Goal: Task Accomplishment & Management: Manage account settings

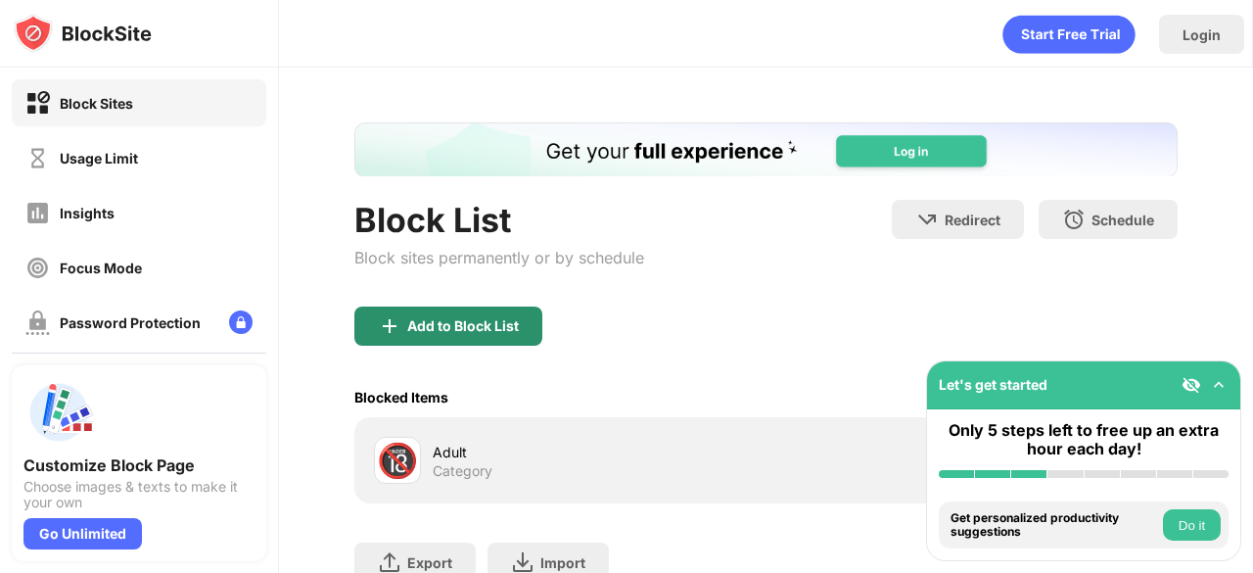
click at [484, 318] on div "Add to Block List" at bounding box center [463, 326] width 112 height 16
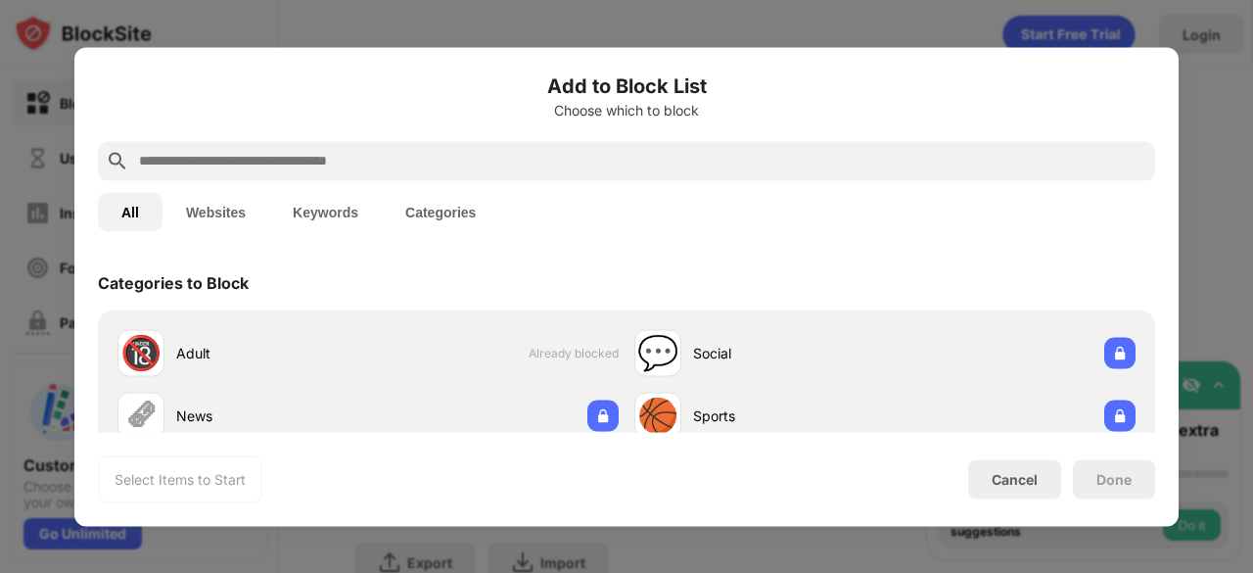
click at [536, 162] on input "text" at bounding box center [642, 161] width 1011 height 24
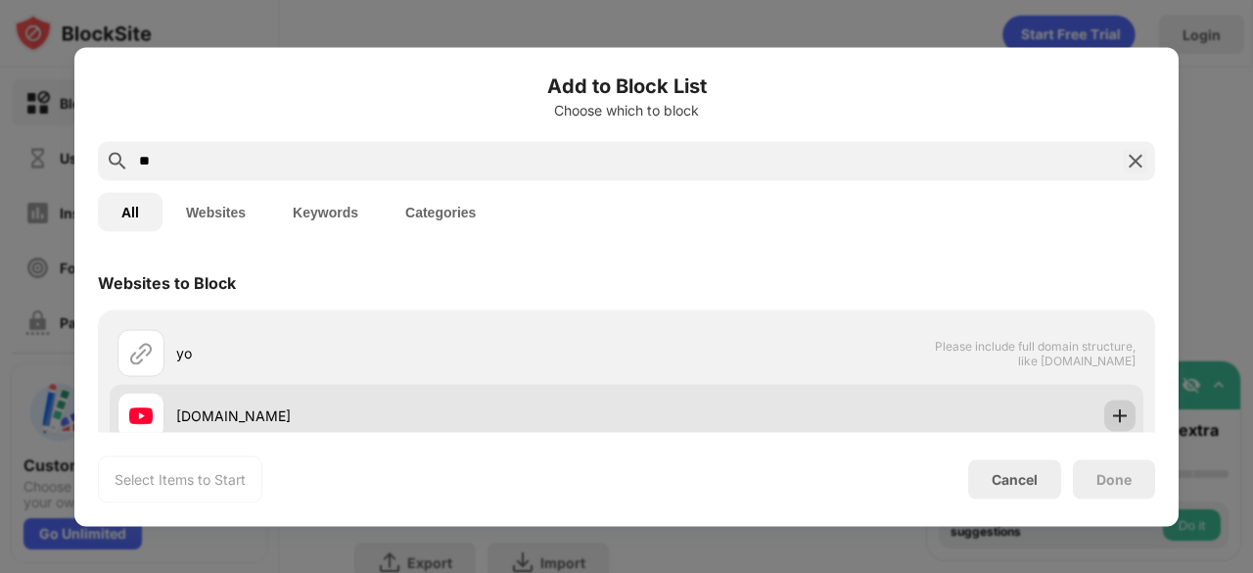
type input "**"
drag, startPoint x: 1104, startPoint y: 415, endPoint x: 1105, endPoint y: 429, distance: 13.7
click at [1110, 414] on img at bounding box center [1120, 415] width 20 height 20
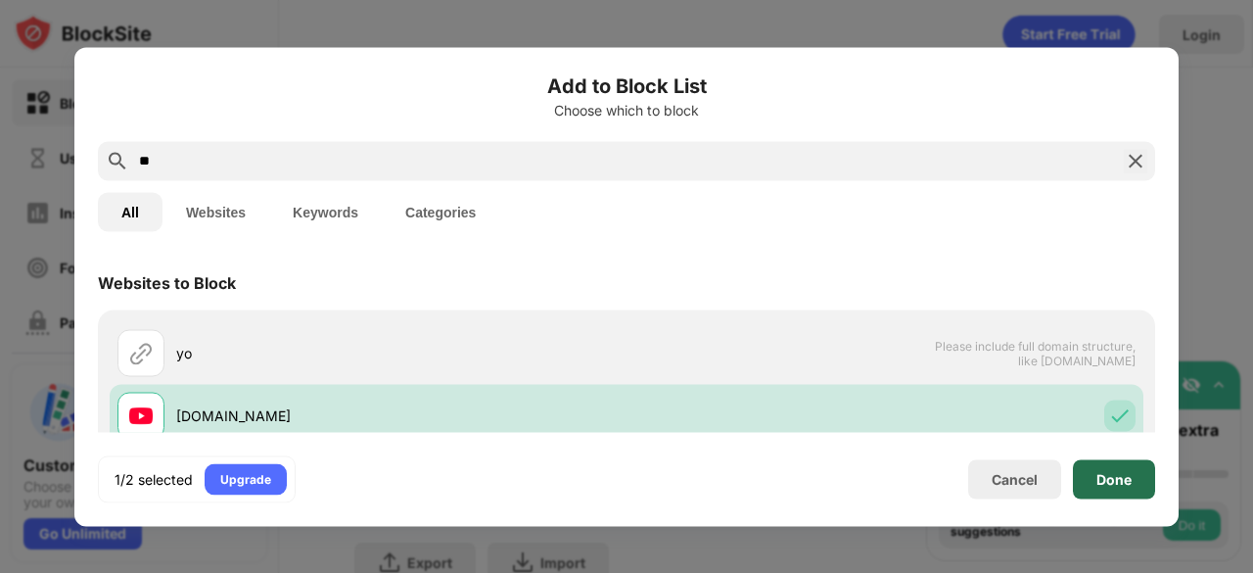
click at [1103, 475] on div "Done" at bounding box center [1114, 479] width 35 height 16
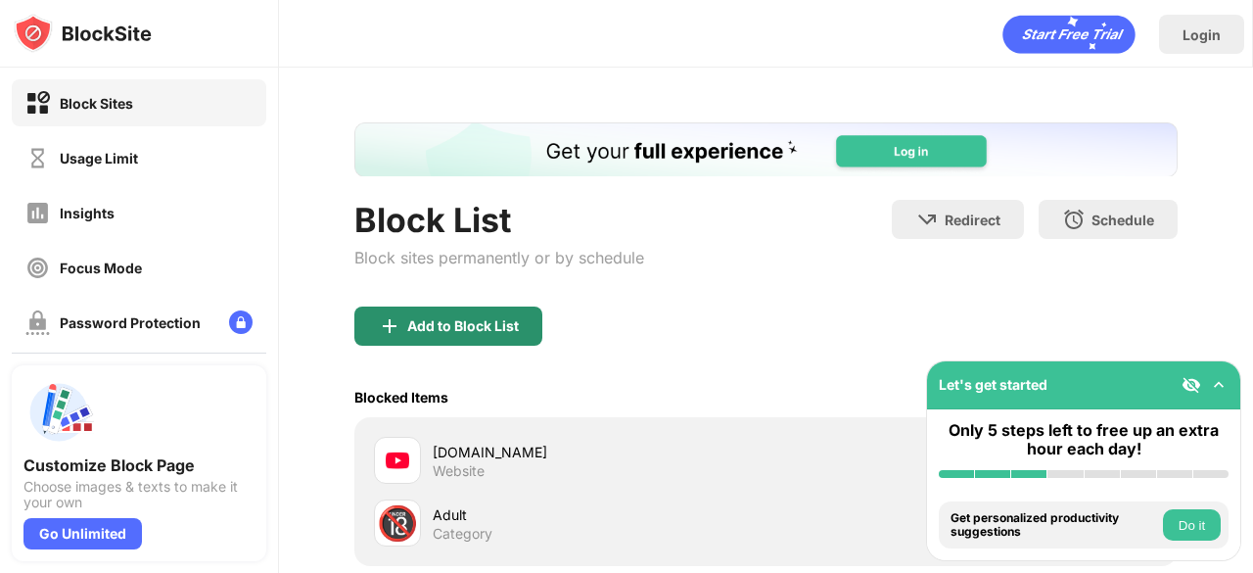
click at [520, 308] on div "Add to Block List" at bounding box center [448, 326] width 188 height 39
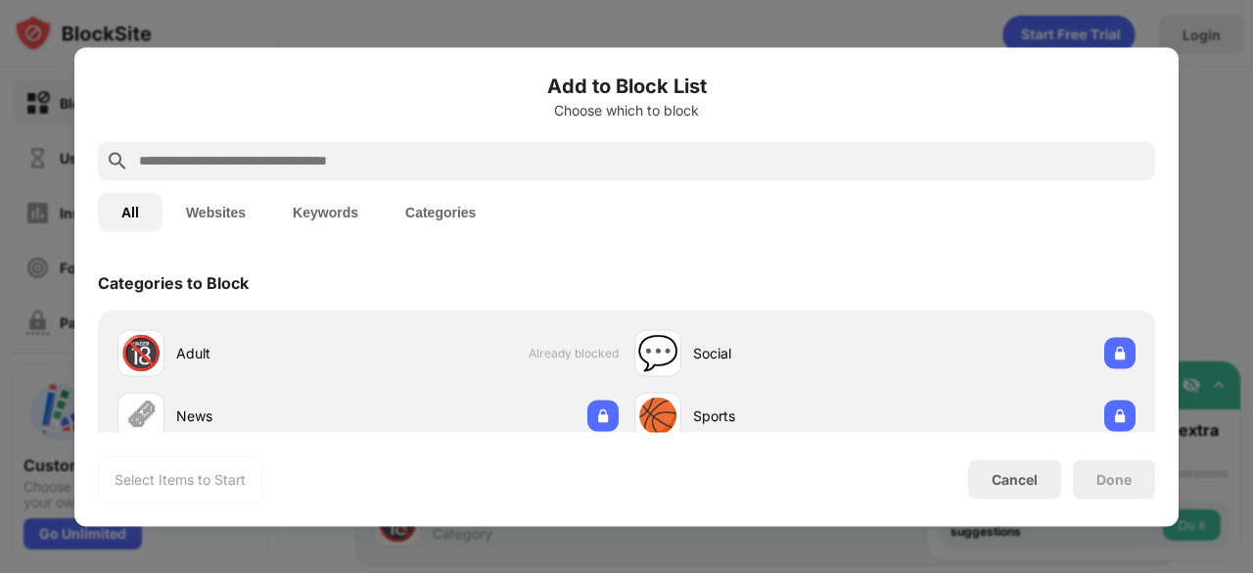
click at [499, 174] on div at bounding box center [627, 160] width 1058 height 39
click at [499, 170] on input "text" at bounding box center [642, 161] width 1011 height 24
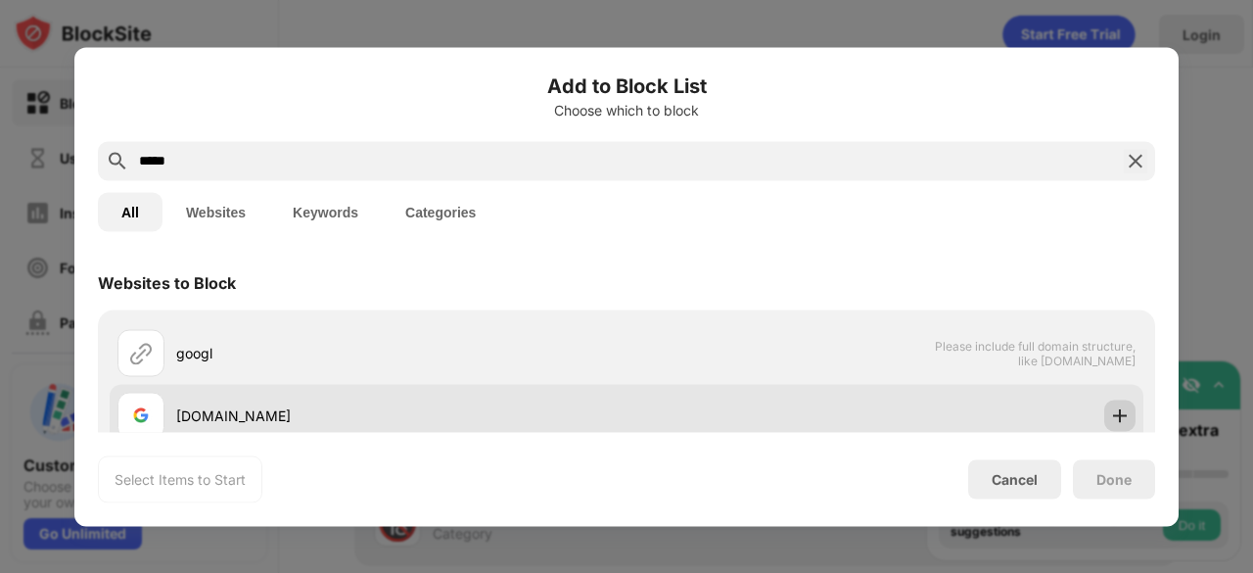
type input "*****"
click at [1110, 419] on img at bounding box center [1120, 415] width 20 height 20
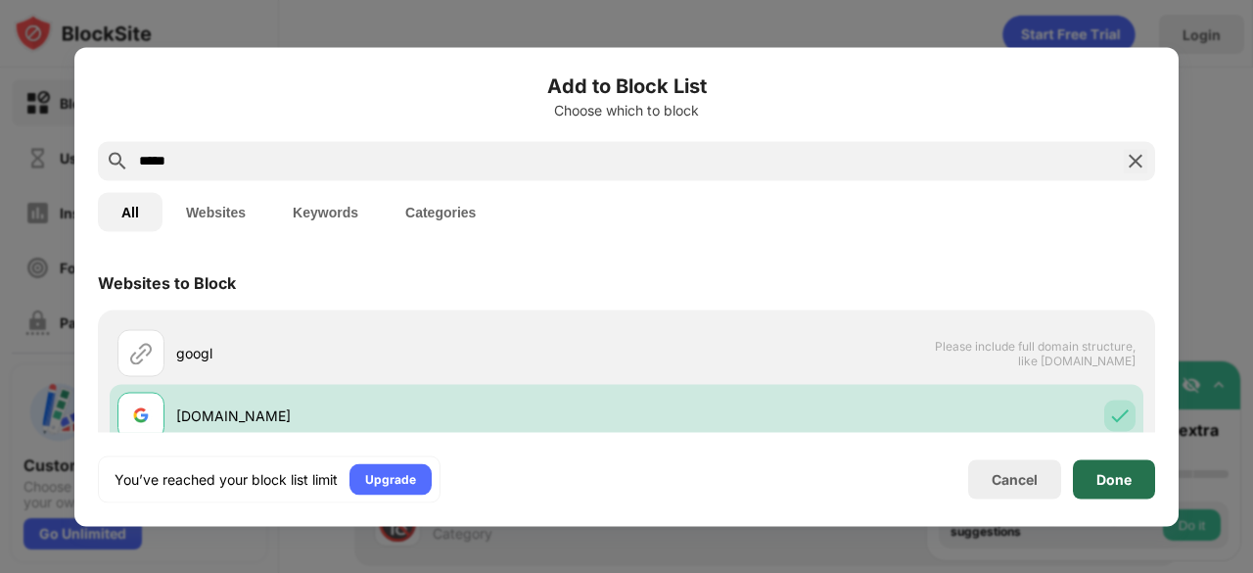
click at [1101, 477] on div "Done" at bounding box center [1114, 479] width 35 height 16
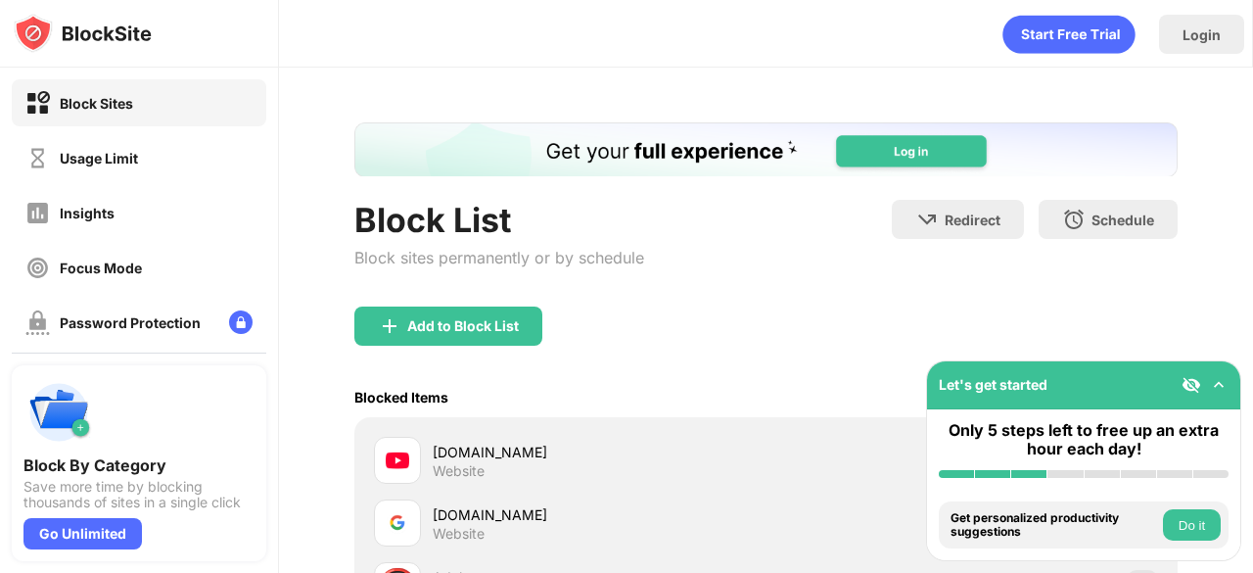
scroll to position [276, 0]
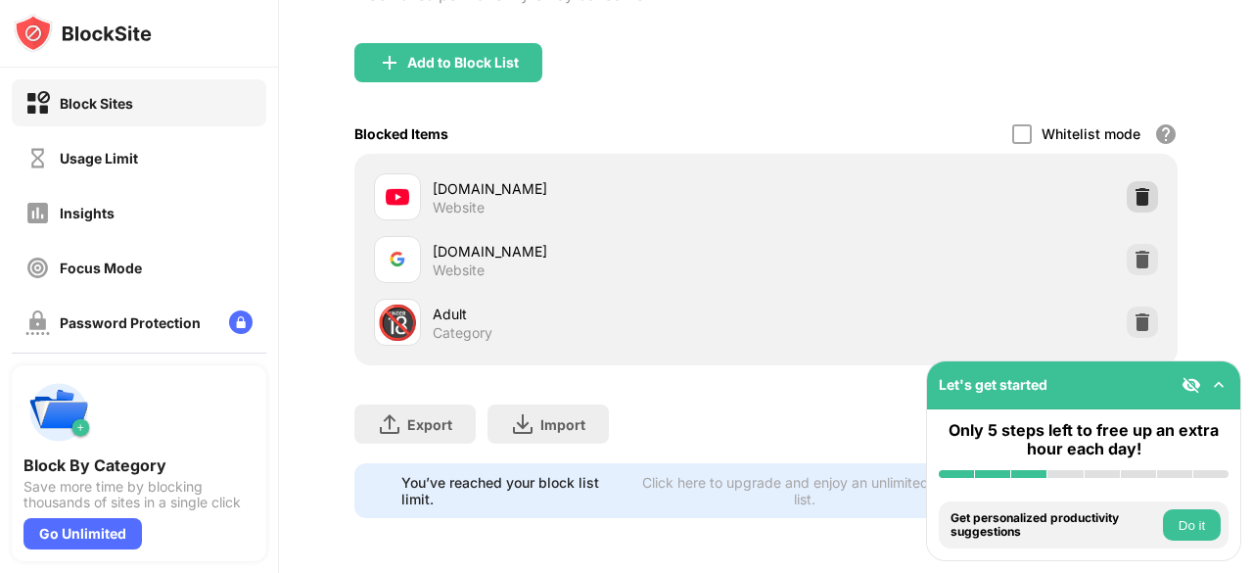
click at [1133, 187] on img at bounding box center [1143, 197] width 20 height 20
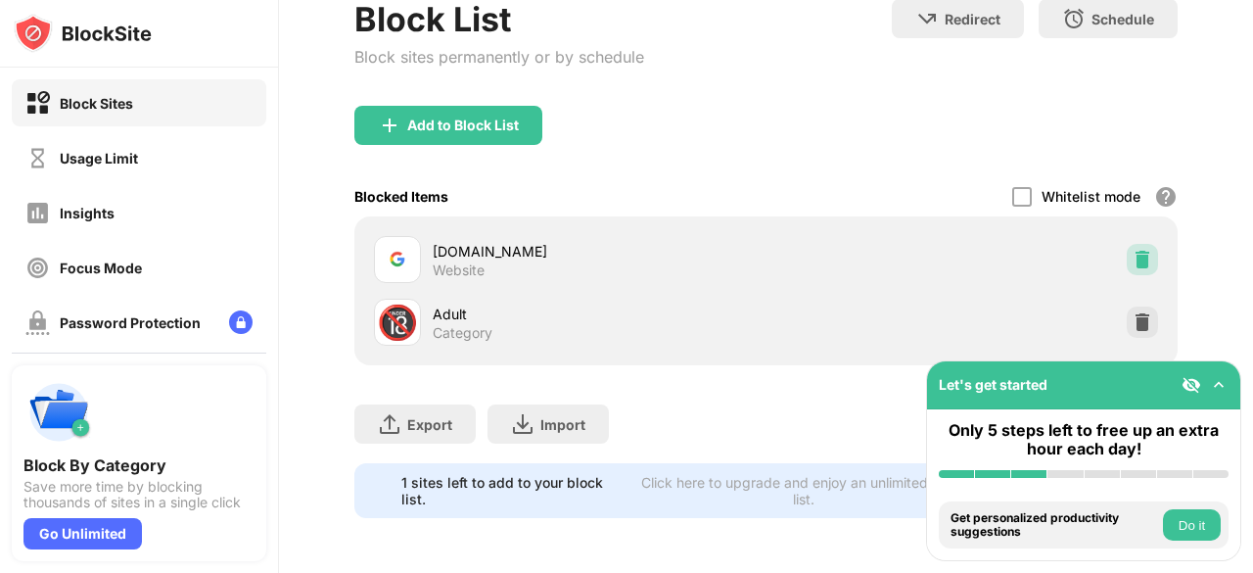
click at [1133, 250] on img at bounding box center [1143, 260] width 20 height 20
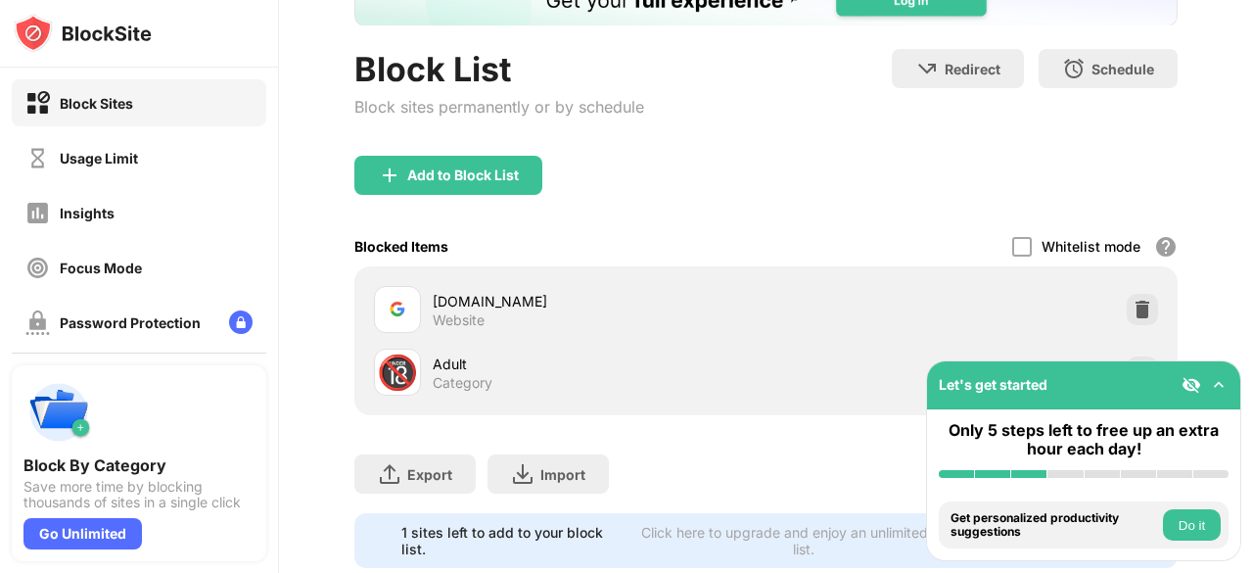
scroll to position [213, 0]
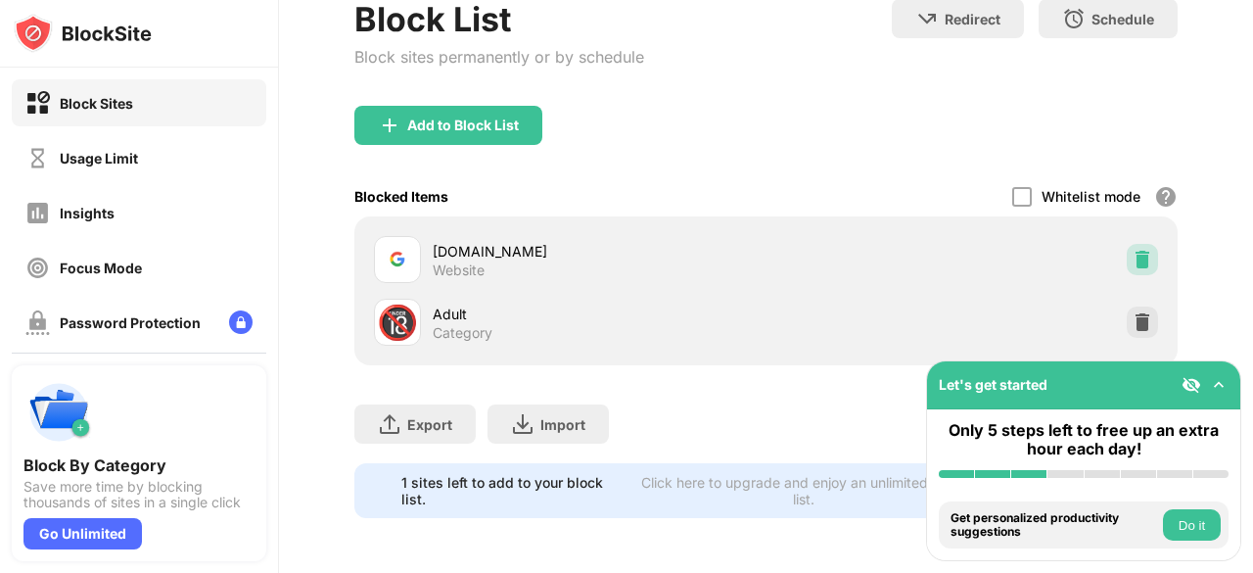
click at [1133, 250] on img at bounding box center [1143, 260] width 20 height 20
